Goal: Transaction & Acquisition: Download file/media

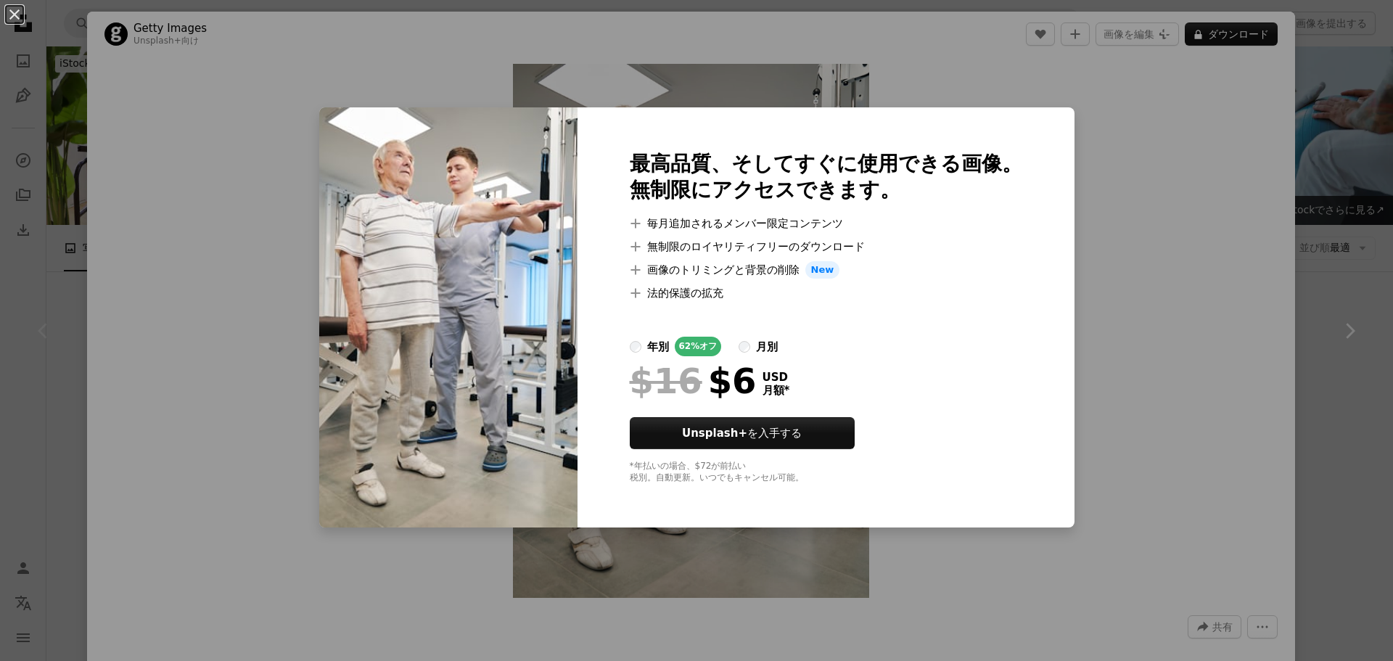
scroll to position [290, 0]
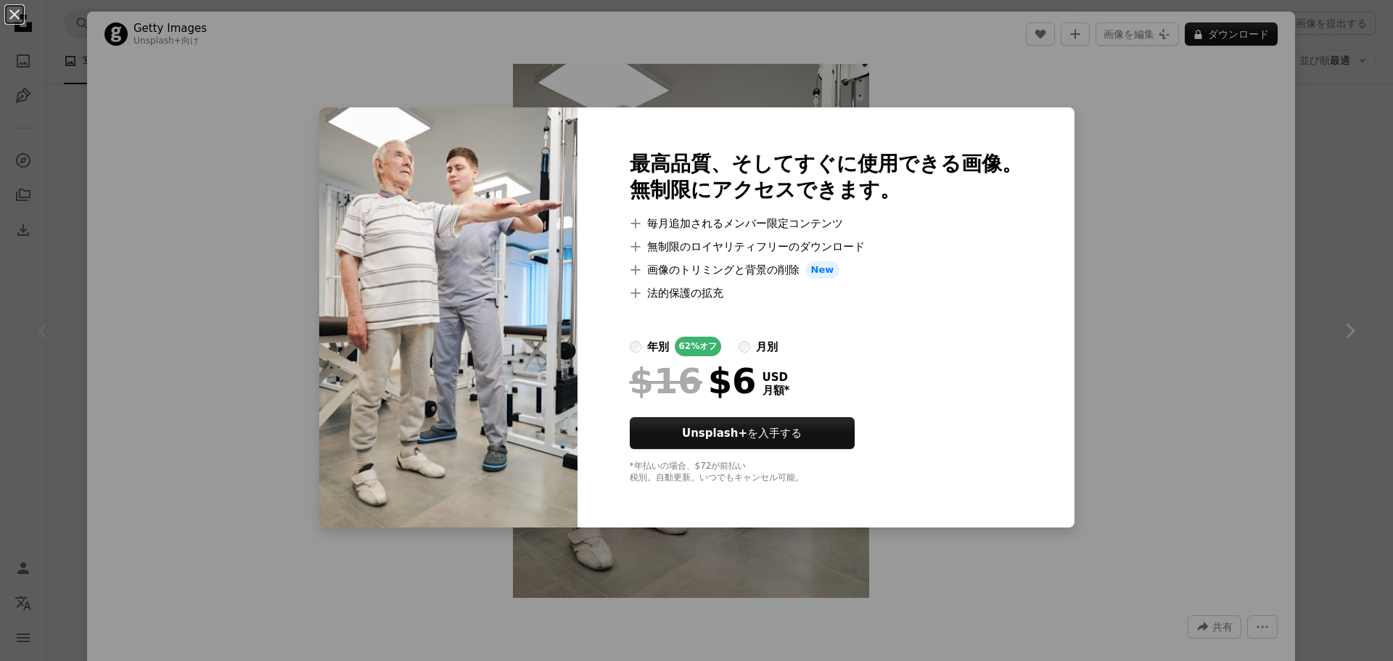
click at [1331, 186] on div "An X shape 最高品質、そしてすぐに使用できる画像。 無制限にアクセスできます。 A plus sign 毎月追加されるメンバー限定コンテンツ A p…" at bounding box center [696, 330] width 1393 height 661
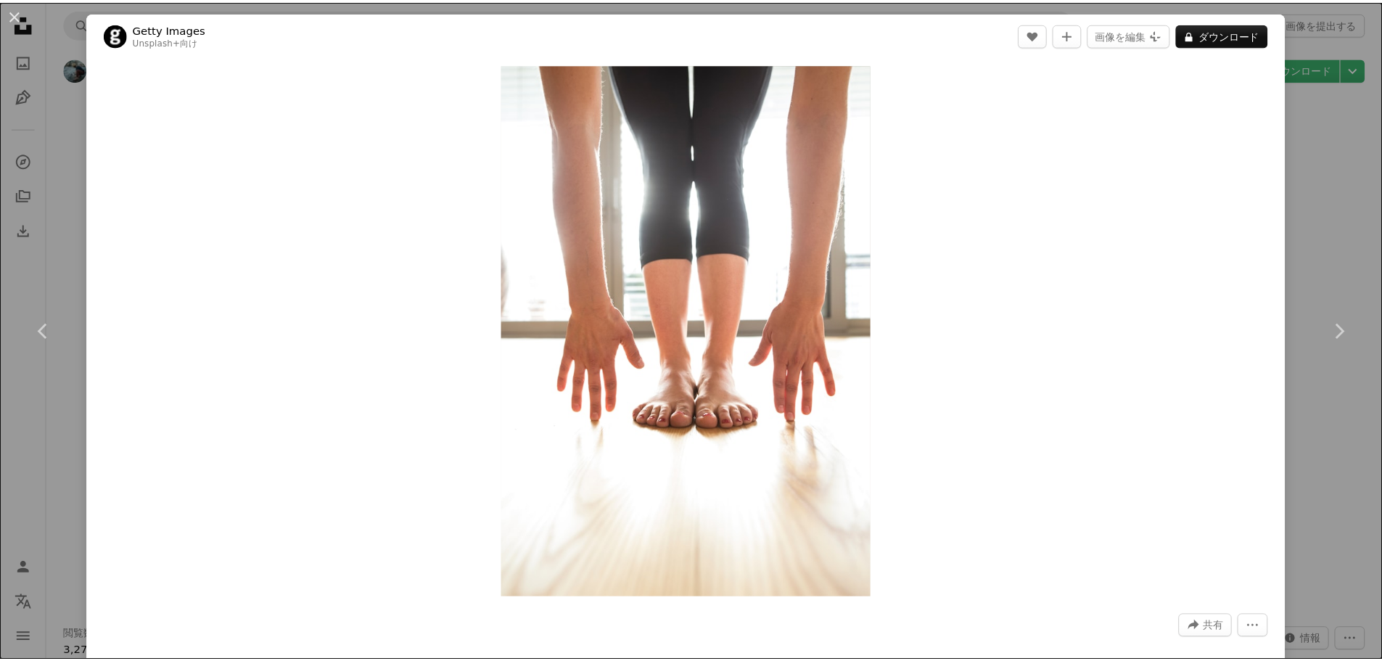
scroll to position [3700, 0]
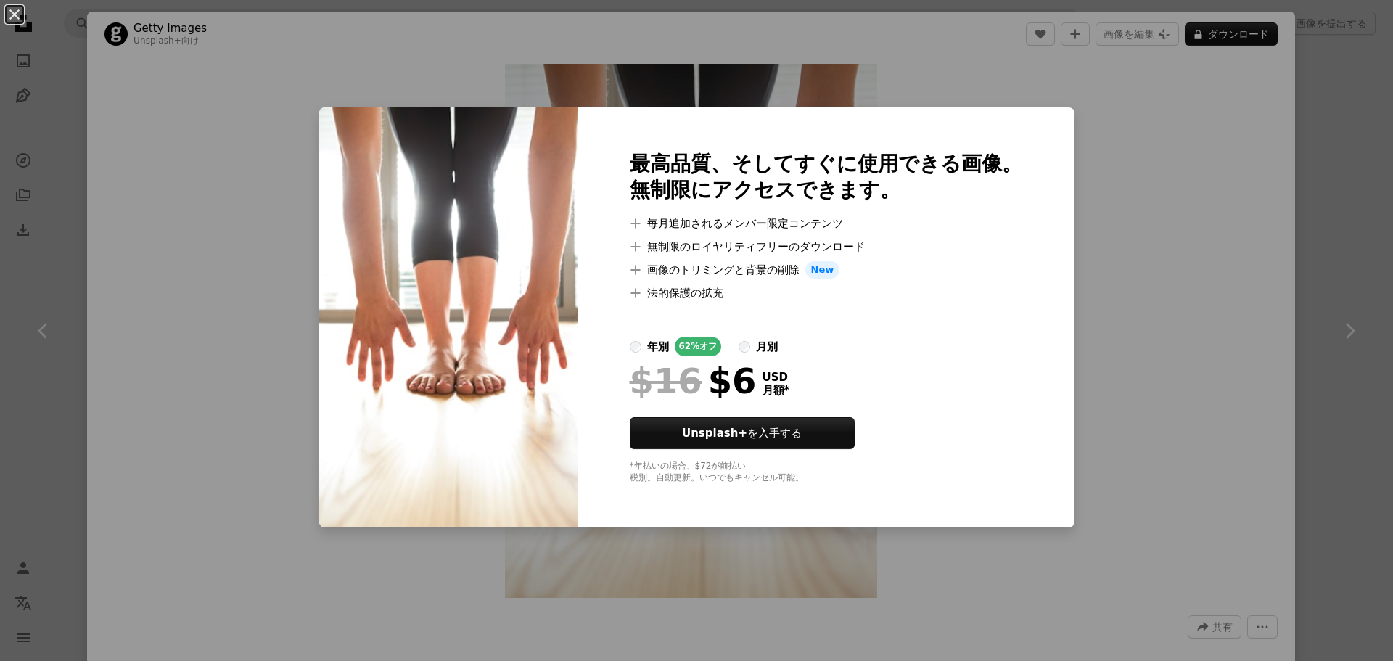
click at [1308, 165] on div "An X shape 最高品質、そしてすぐに使用できる画像。 無制限にアクセスできます。 A plus sign 毎月追加されるメンバー限定コンテンツ A p…" at bounding box center [696, 330] width 1393 height 661
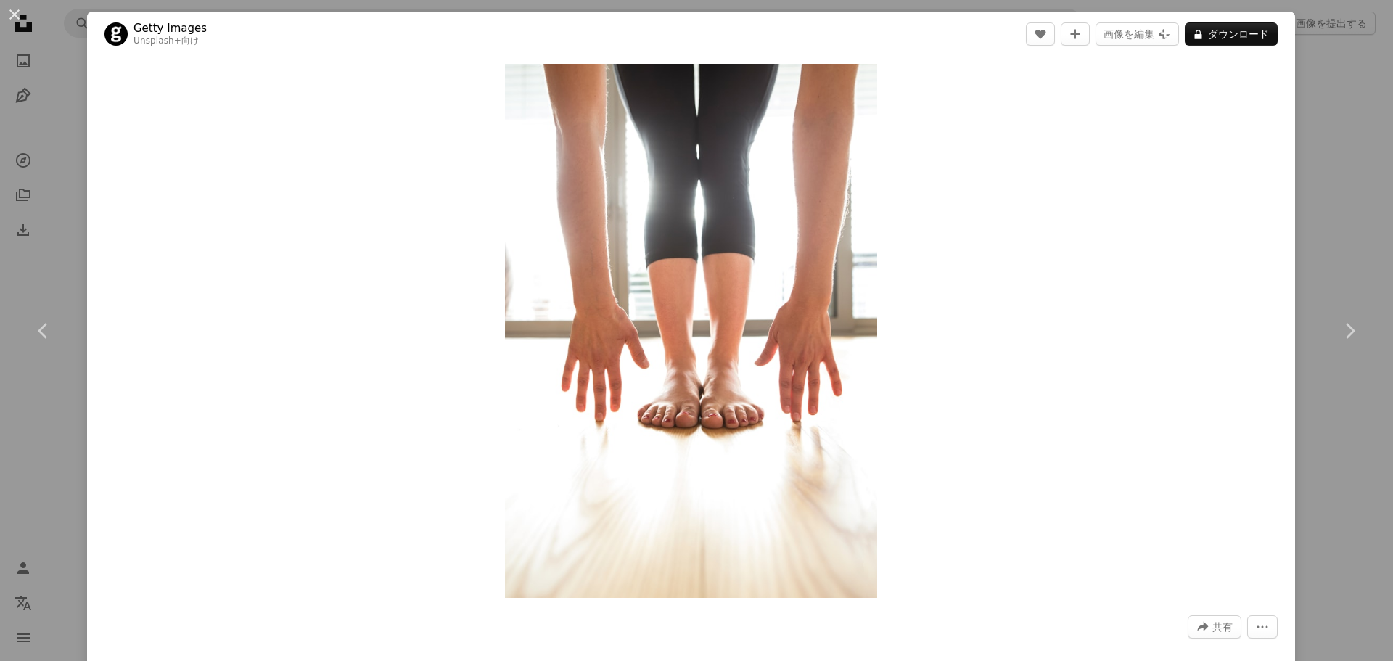
click at [1329, 130] on div "An X shape Chevron left Chevron right Getty Images Unsplash+ 向け A heart A plus …" at bounding box center [696, 330] width 1393 height 661
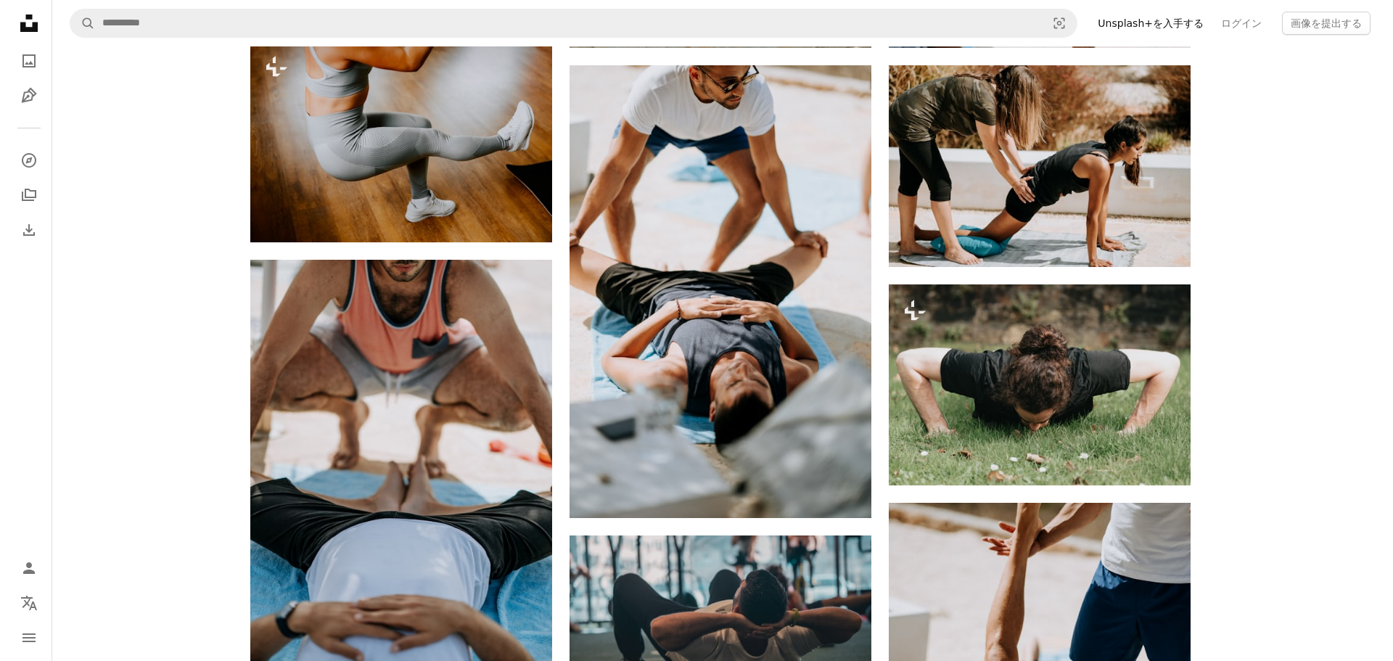
scroll to position [1510, 0]
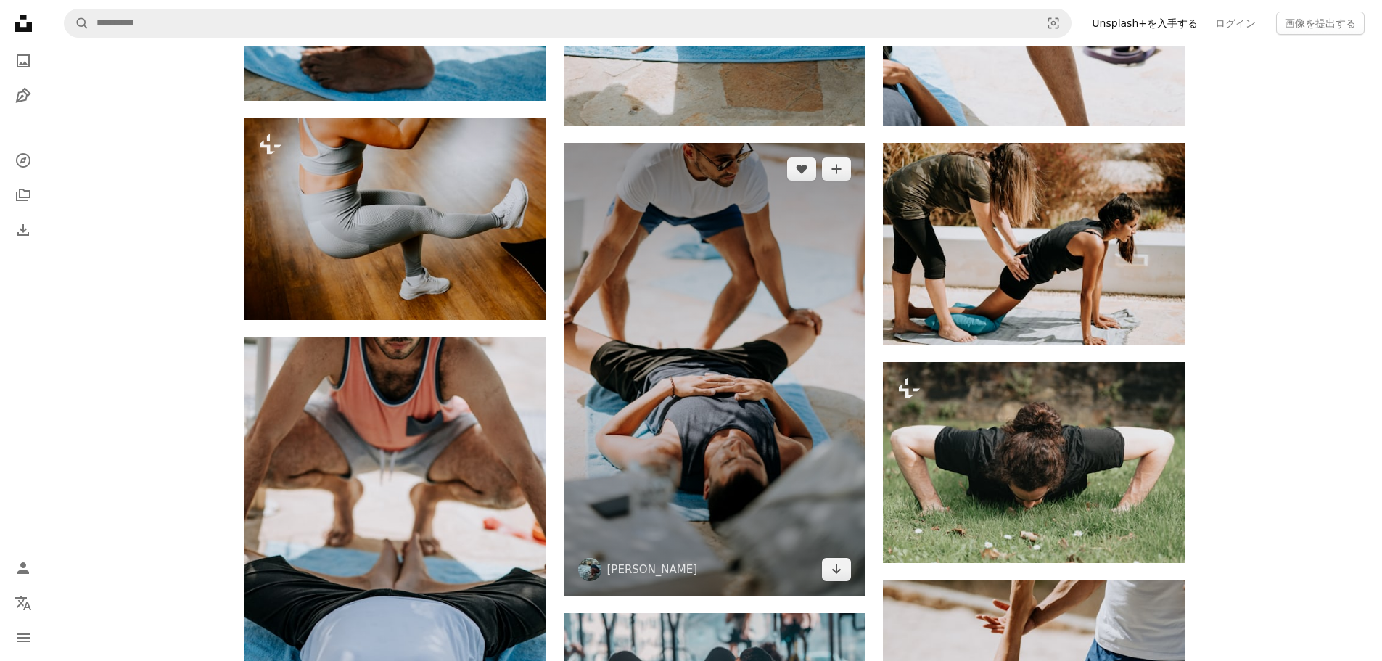
click at [651, 297] on img at bounding box center [715, 369] width 302 height 453
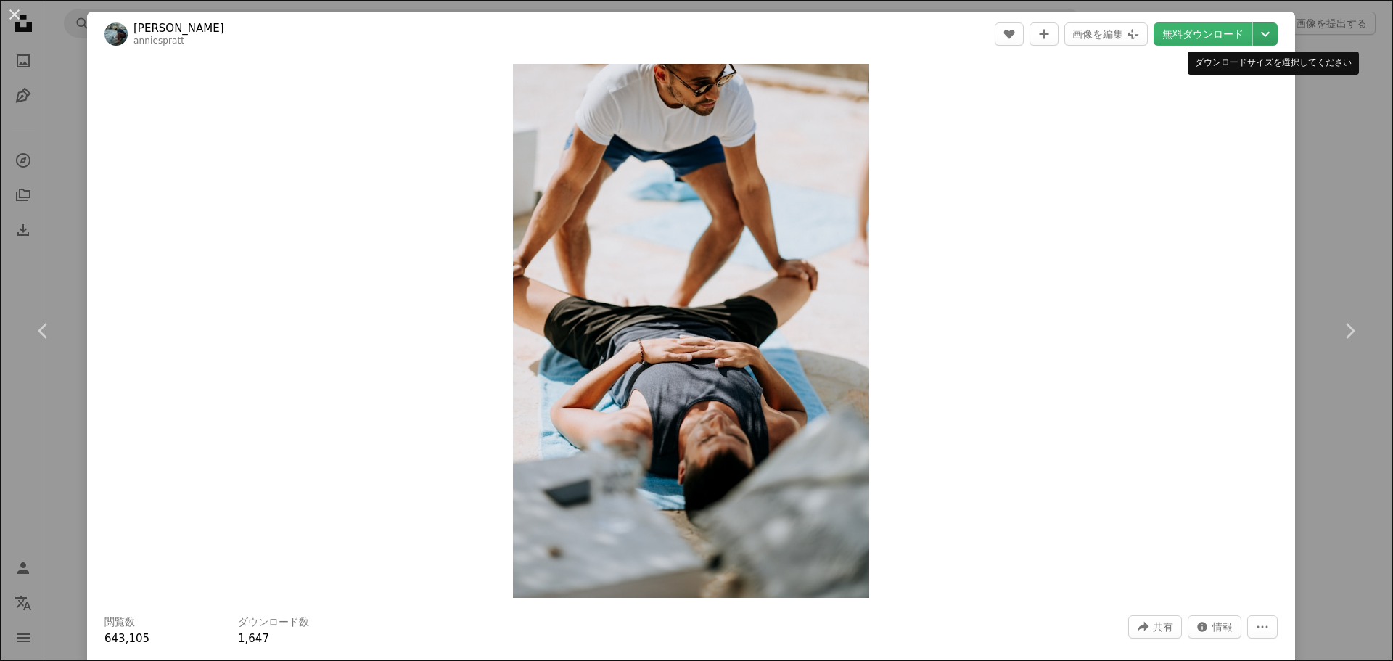
click at [1261, 36] on icon "ダウンロードサイズを選択してください" at bounding box center [1265, 34] width 9 height 5
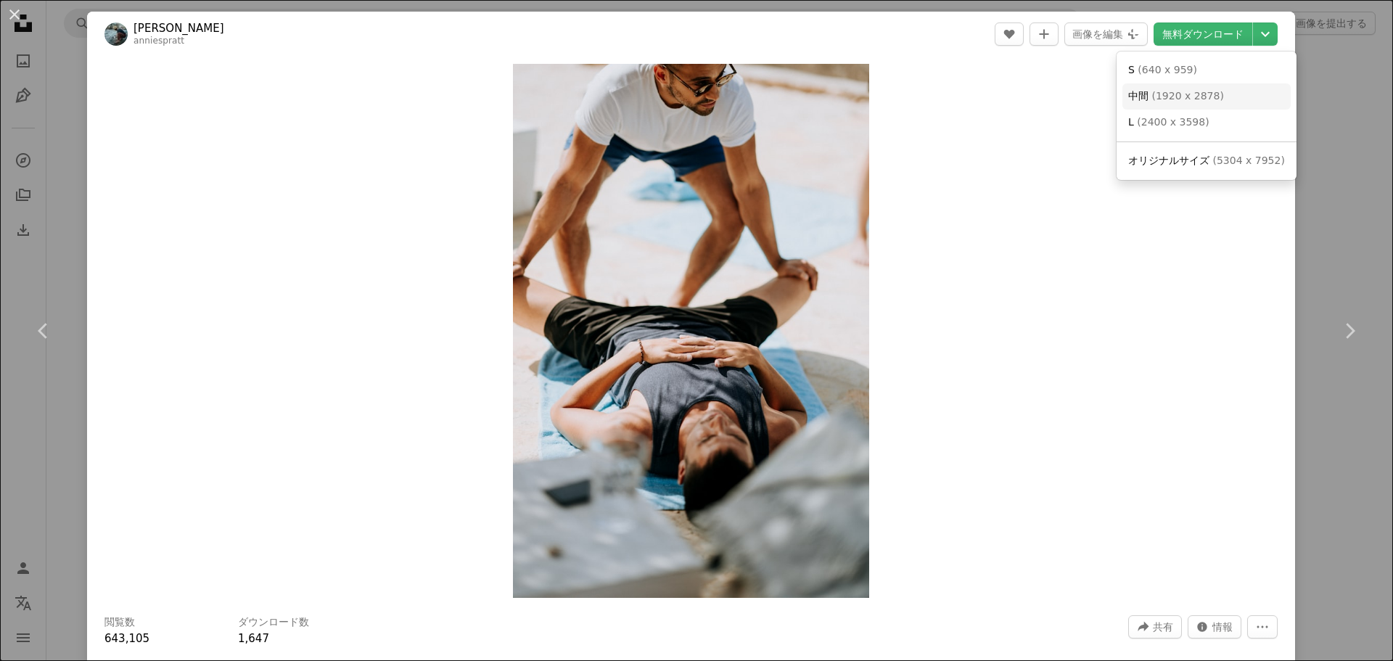
click at [1214, 83] on link "中間 ( [DATE] x 2878 )" at bounding box center [1206, 96] width 168 height 26
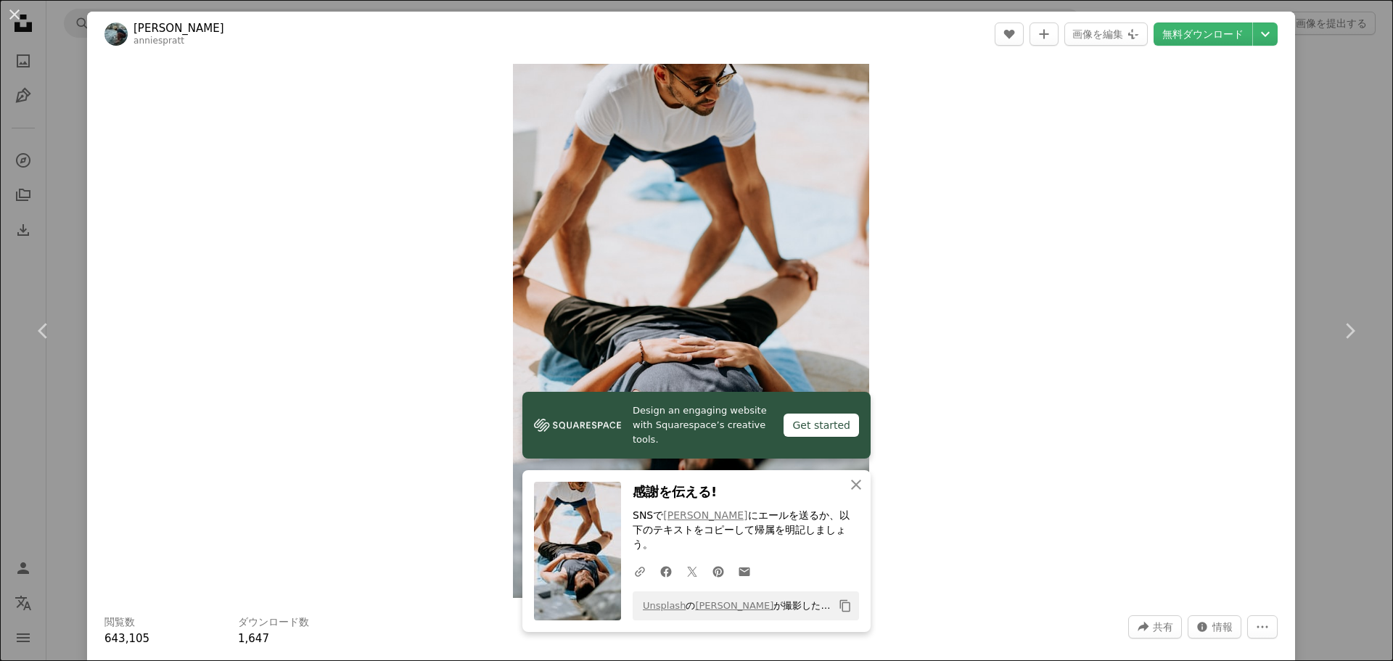
click at [1075, 268] on div "Zoom in" at bounding box center [691, 331] width 1208 height 549
click at [1272, 243] on div "Zoom in" at bounding box center [691, 331] width 1208 height 549
click at [1320, 208] on div "An X shape Chevron left Chevron right [PERSON_NAME] anniespratt A heart A plus …" at bounding box center [696, 330] width 1393 height 661
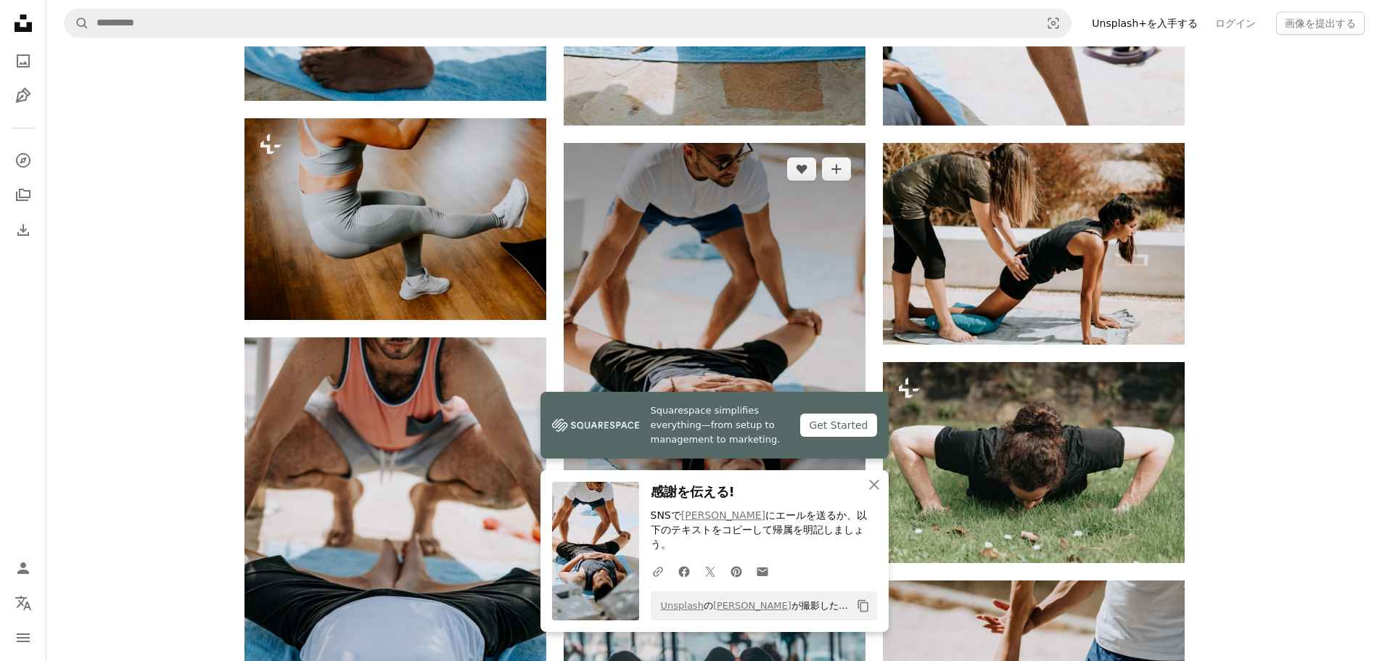
click at [826, 213] on img at bounding box center [715, 369] width 302 height 453
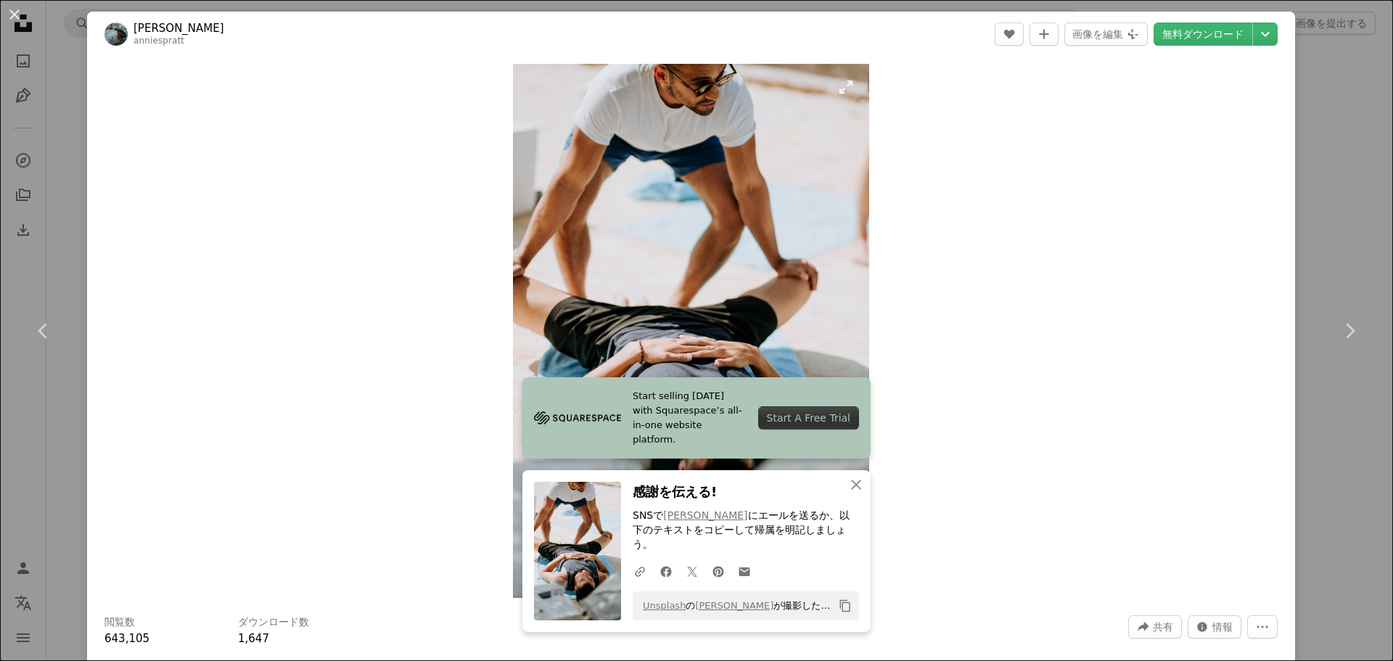
scroll to position [508, 0]
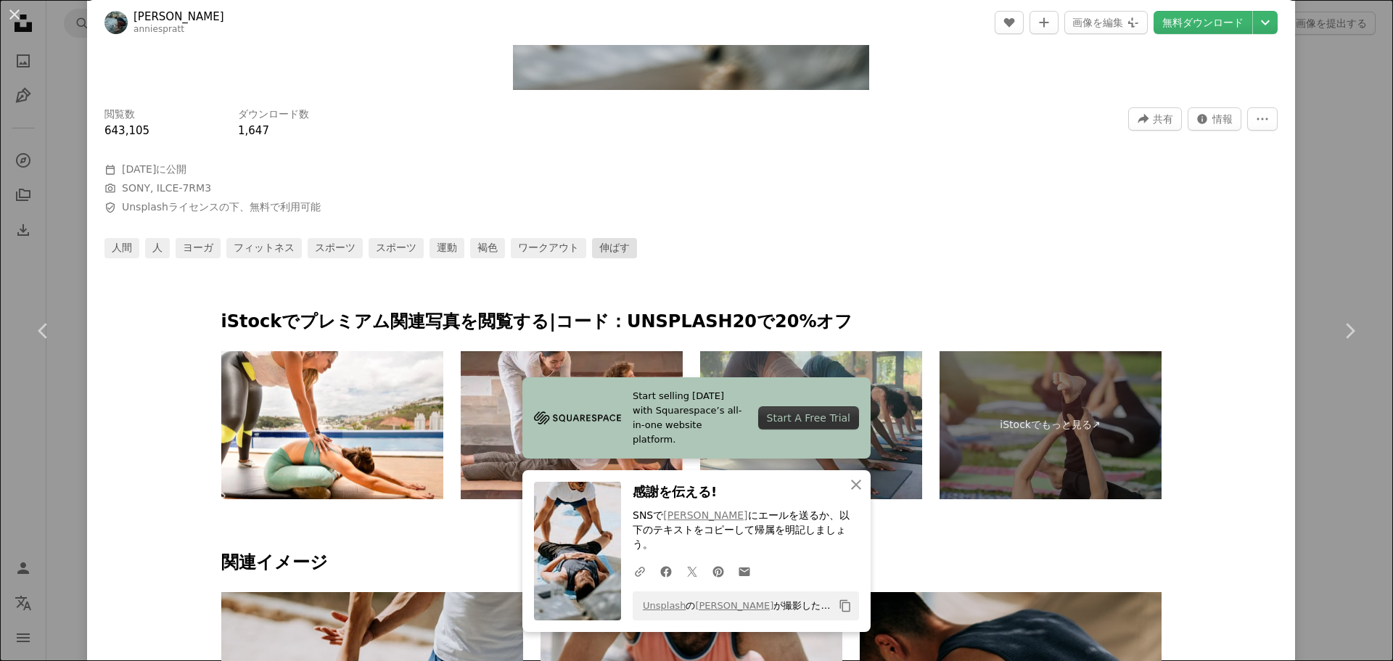
click at [592, 255] on link "伸ばす" at bounding box center [614, 248] width 45 height 20
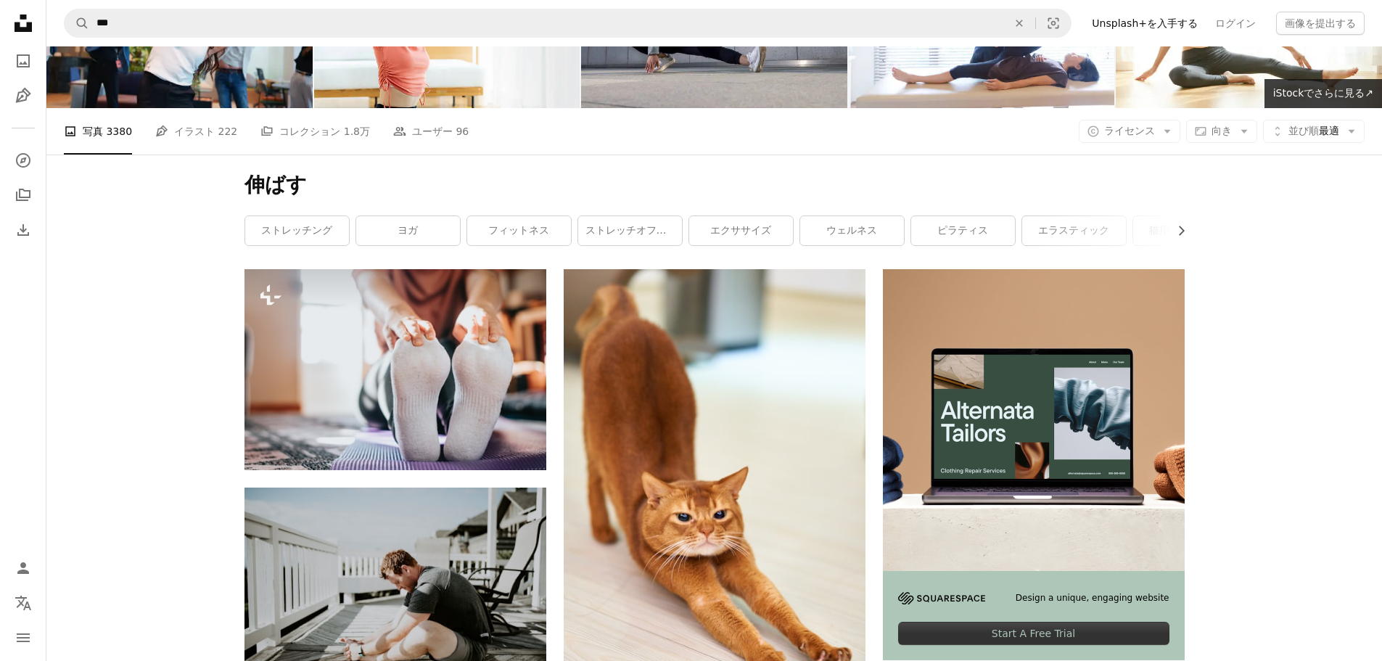
scroll to position [73, 0]
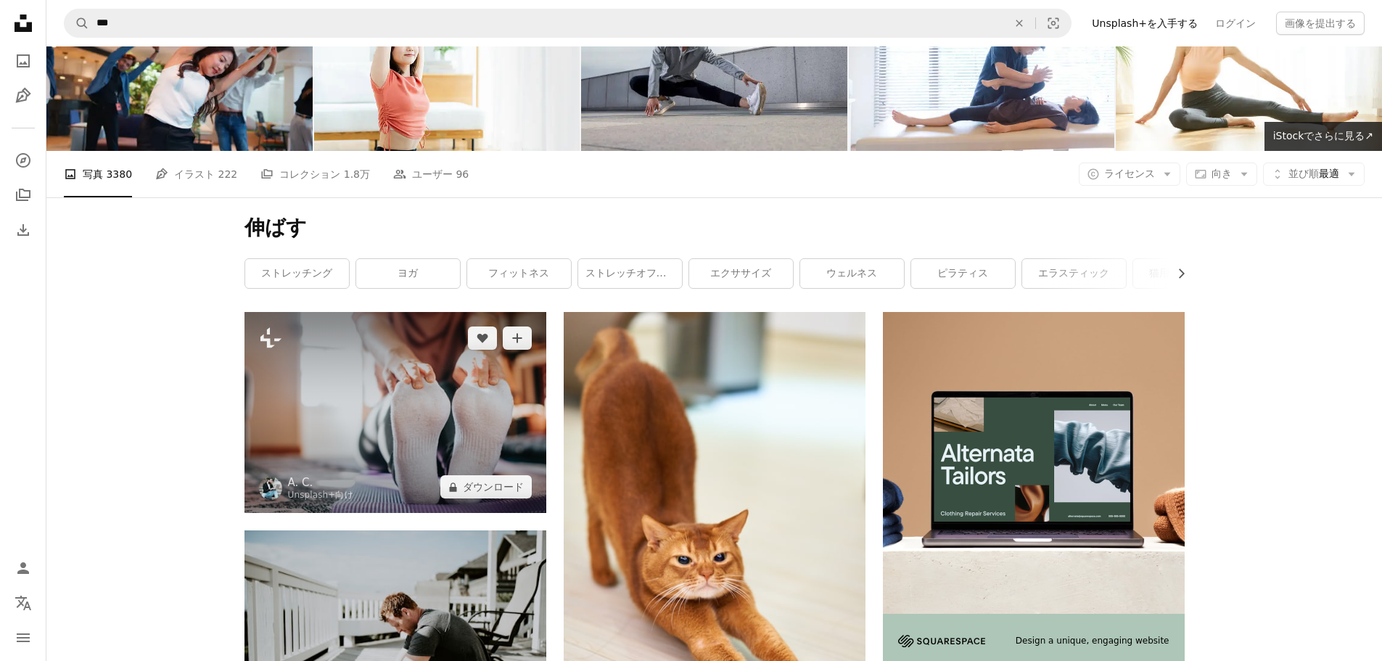
click at [376, 403] on img at bounding box center [396, 412] width 302 height 201
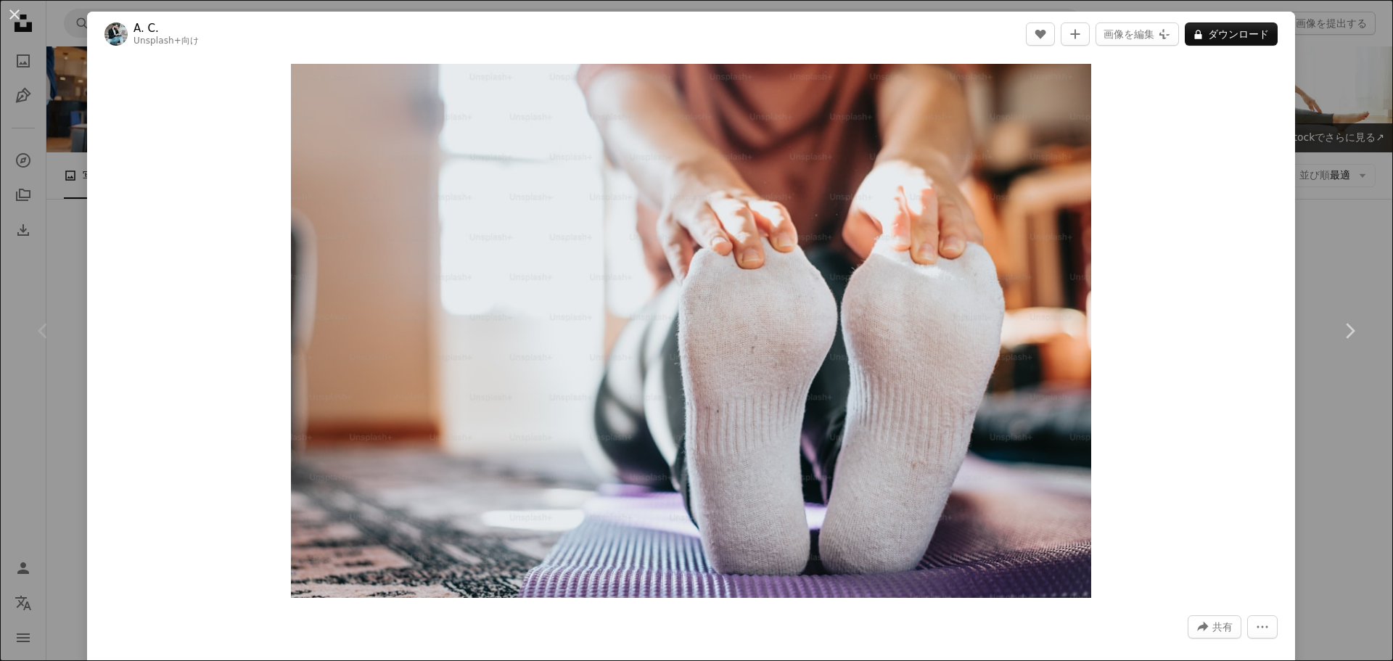
click at [1323, 235] on div "An X shape Chevron left Chevron right A. C. Unsplash+ 向け A heart A plus sign 画像…" at bounding box center [696, 330] width 1393 height 661
